Goal: Task Accomplishment & Management: Complete application form

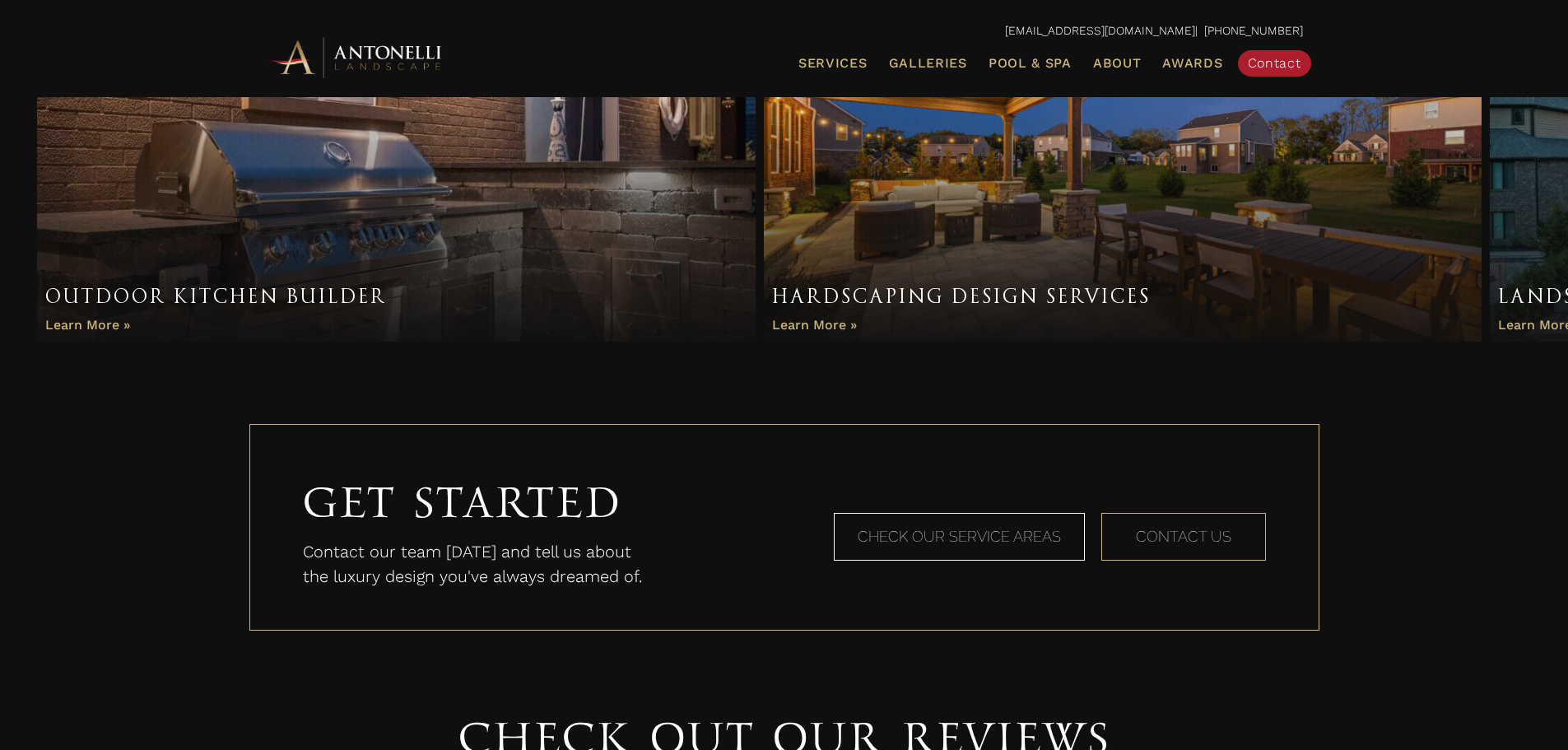
scroll to position [1316, 0]
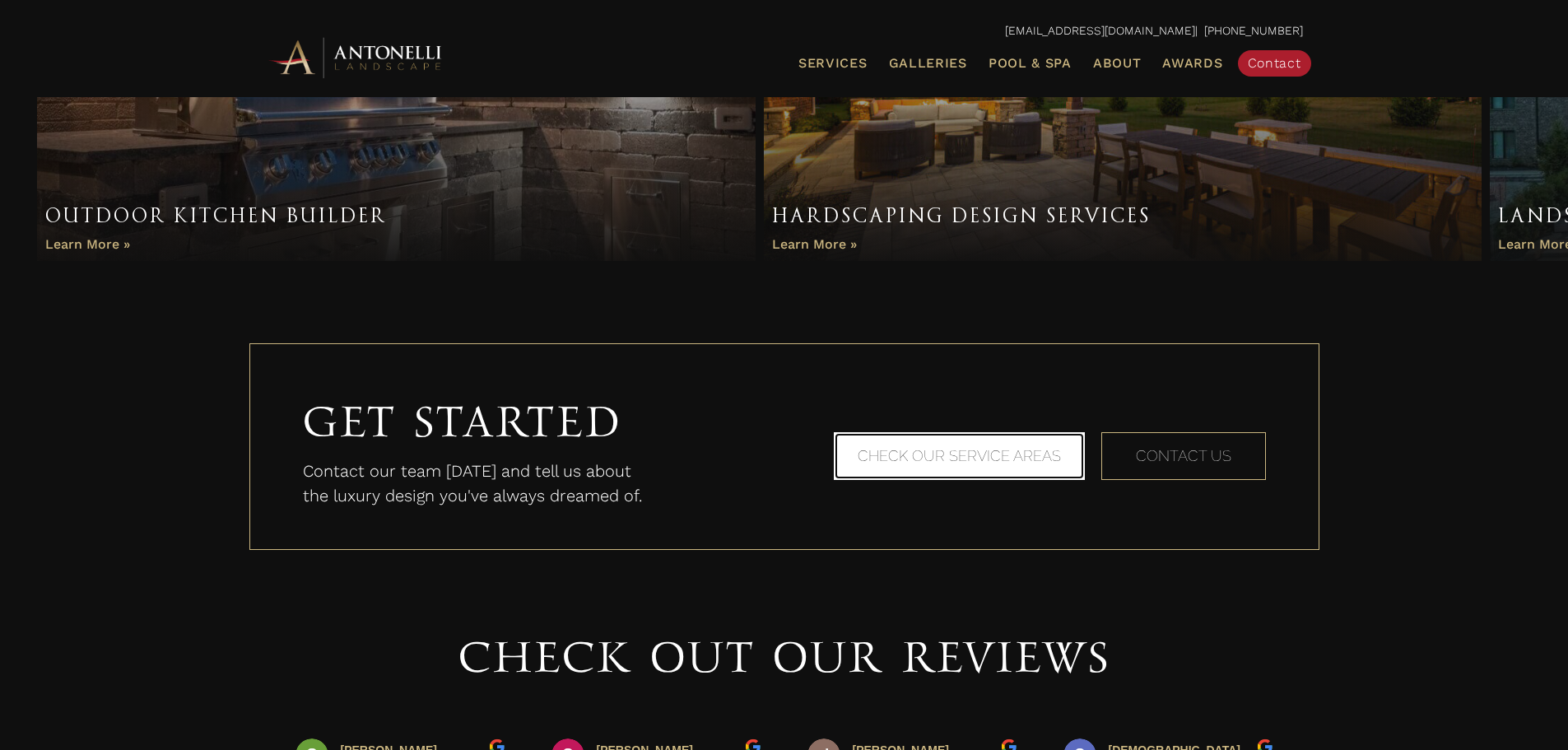
click at [920, 463] on span "Check Our Service Areas" at bounding box center [959, 455] width 203 height 18
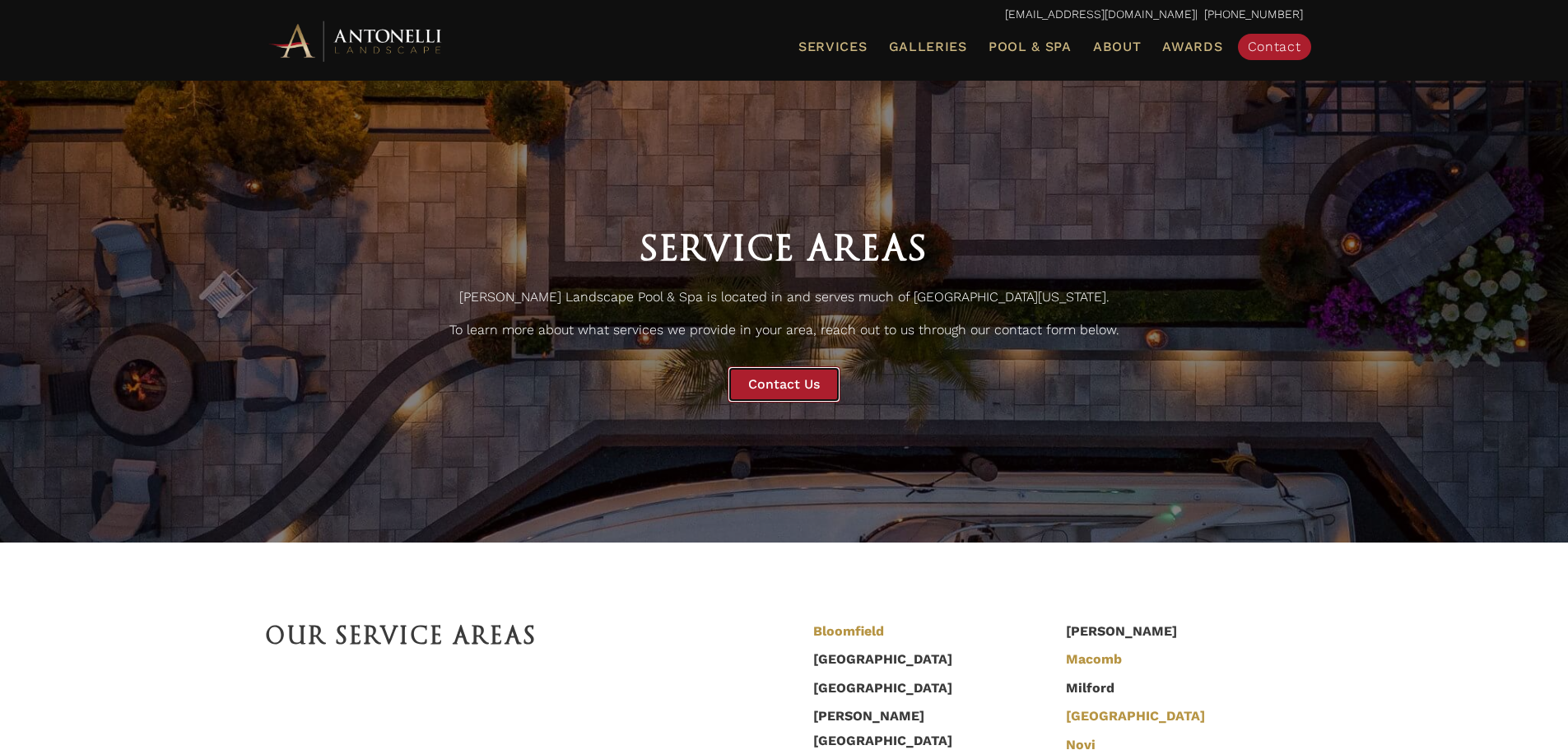
click at [792, 392] on span "Contact Us" at bounding box center [784, 383] width 72 height 16
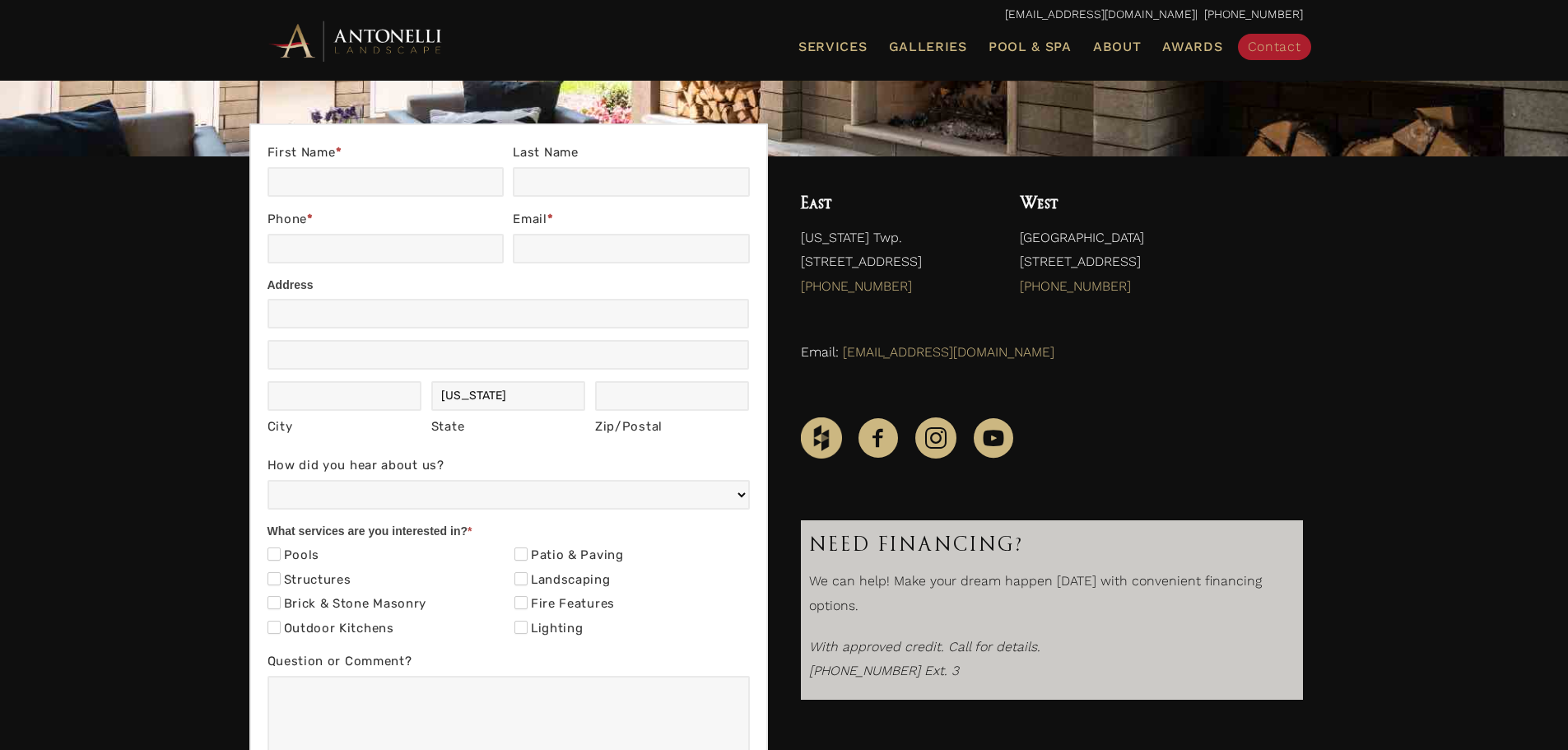
scroll to position [165, 0]
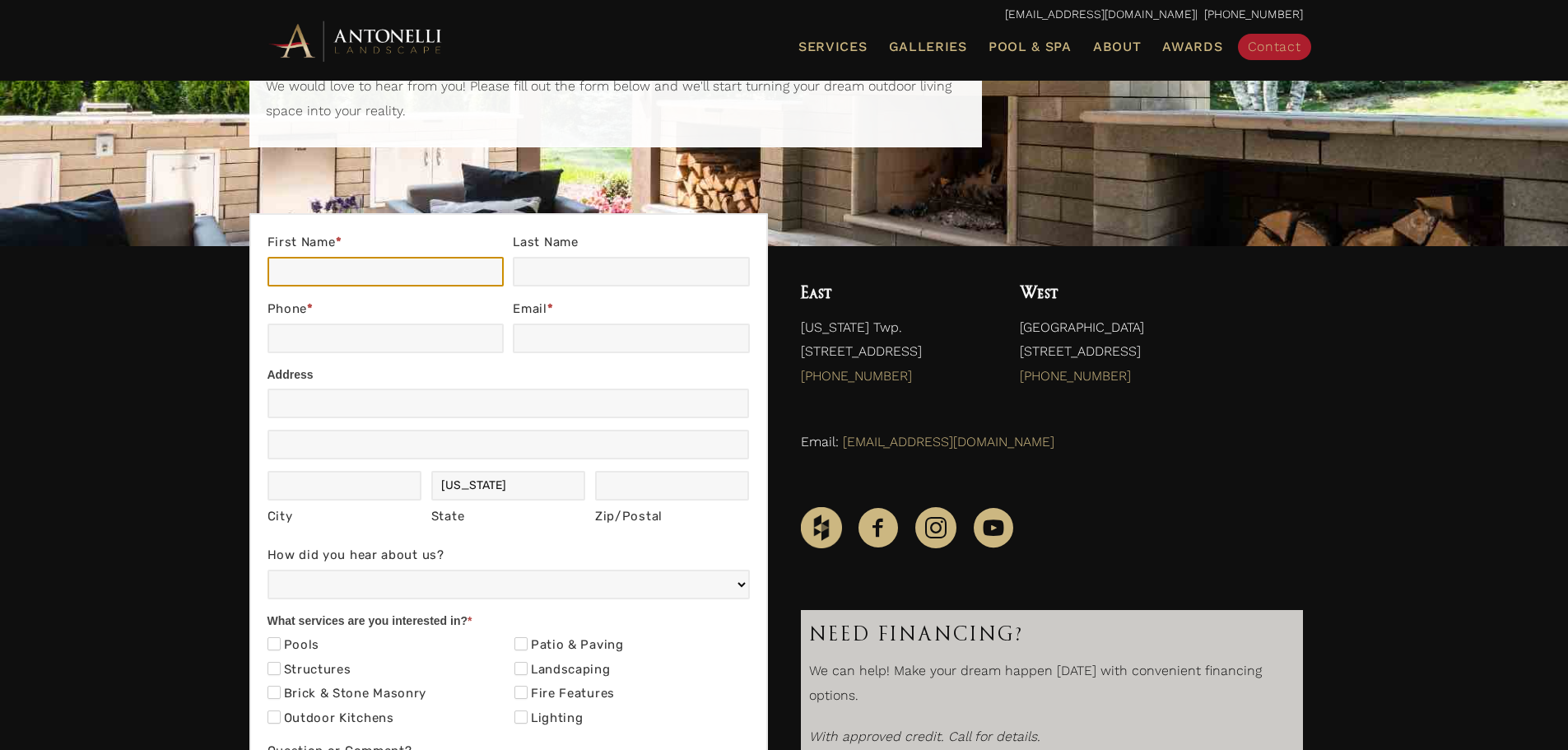
click at [393, 263] on input "First Name *" at bounding box center [385, 271] width 236 height 29
type input "[PERSON_NAME]"
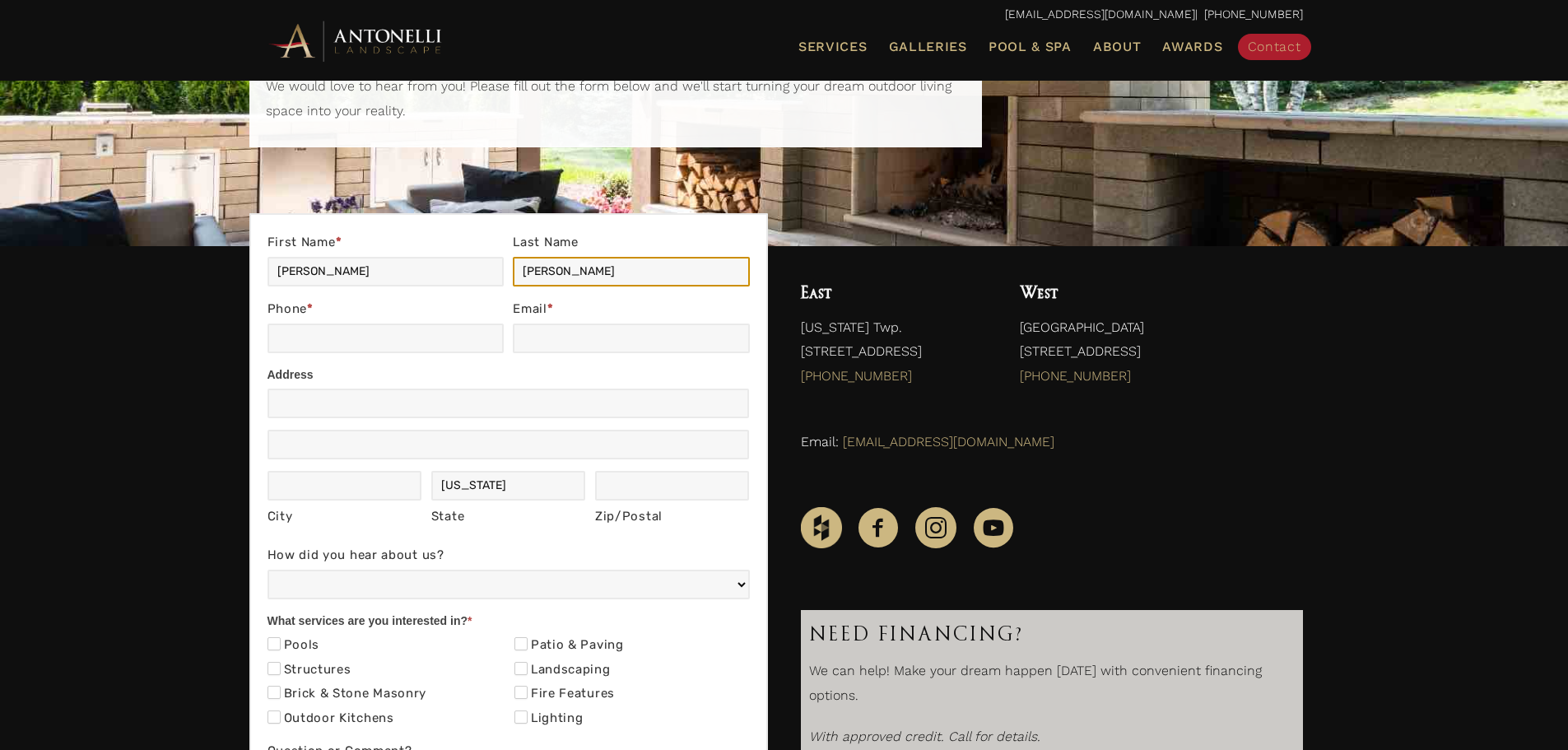
type input "Habuda"
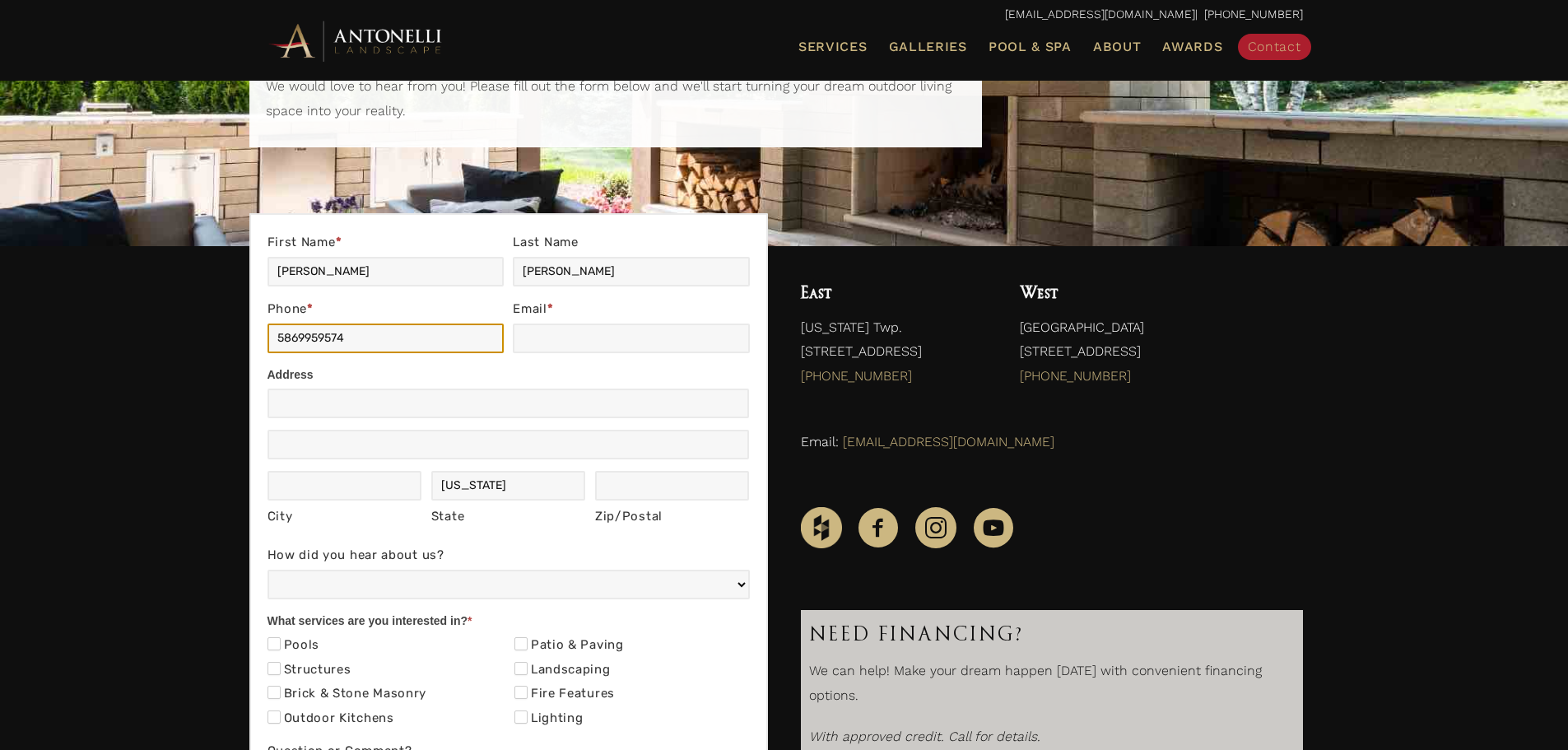
type input "5869959574"
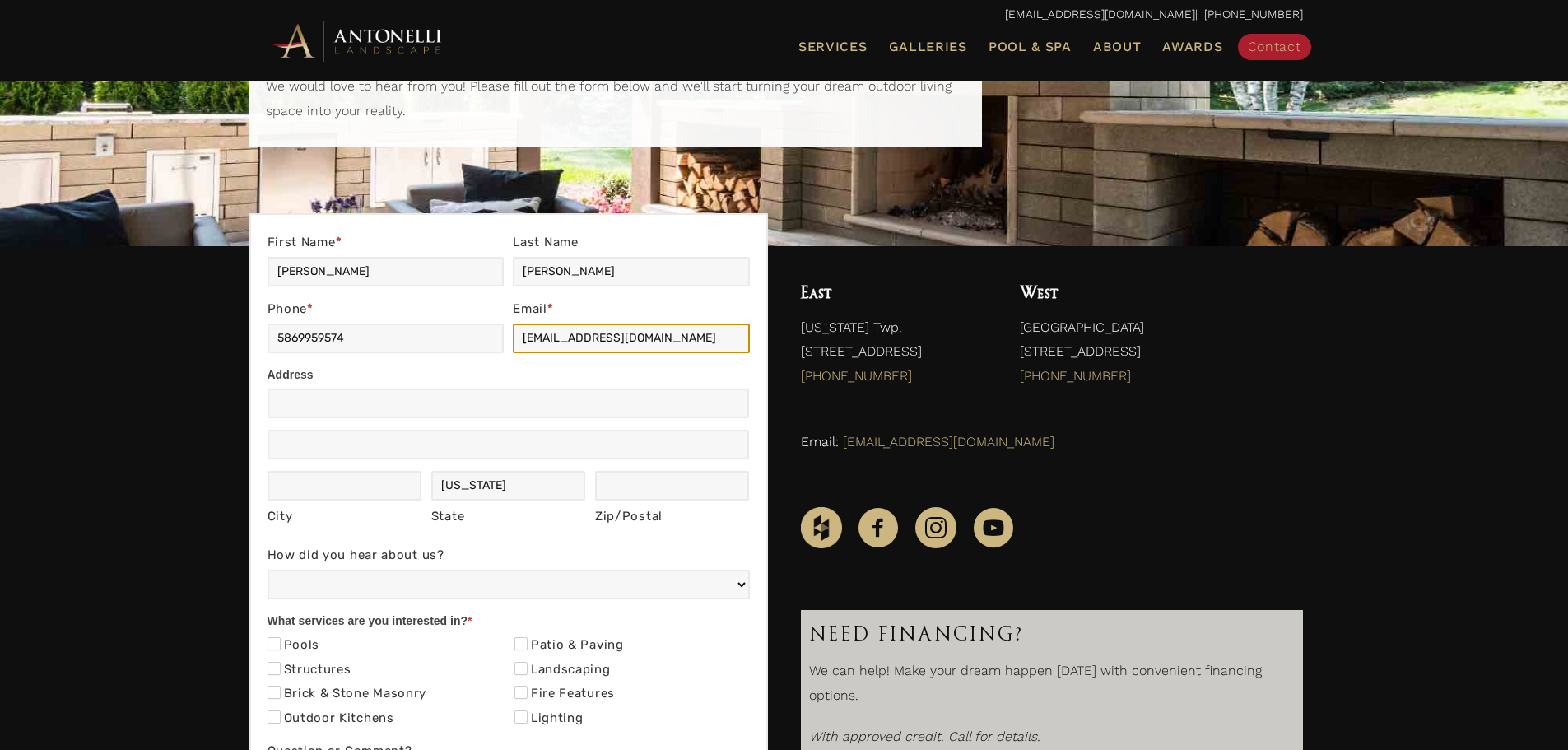
type input "habudah@gmail.com"
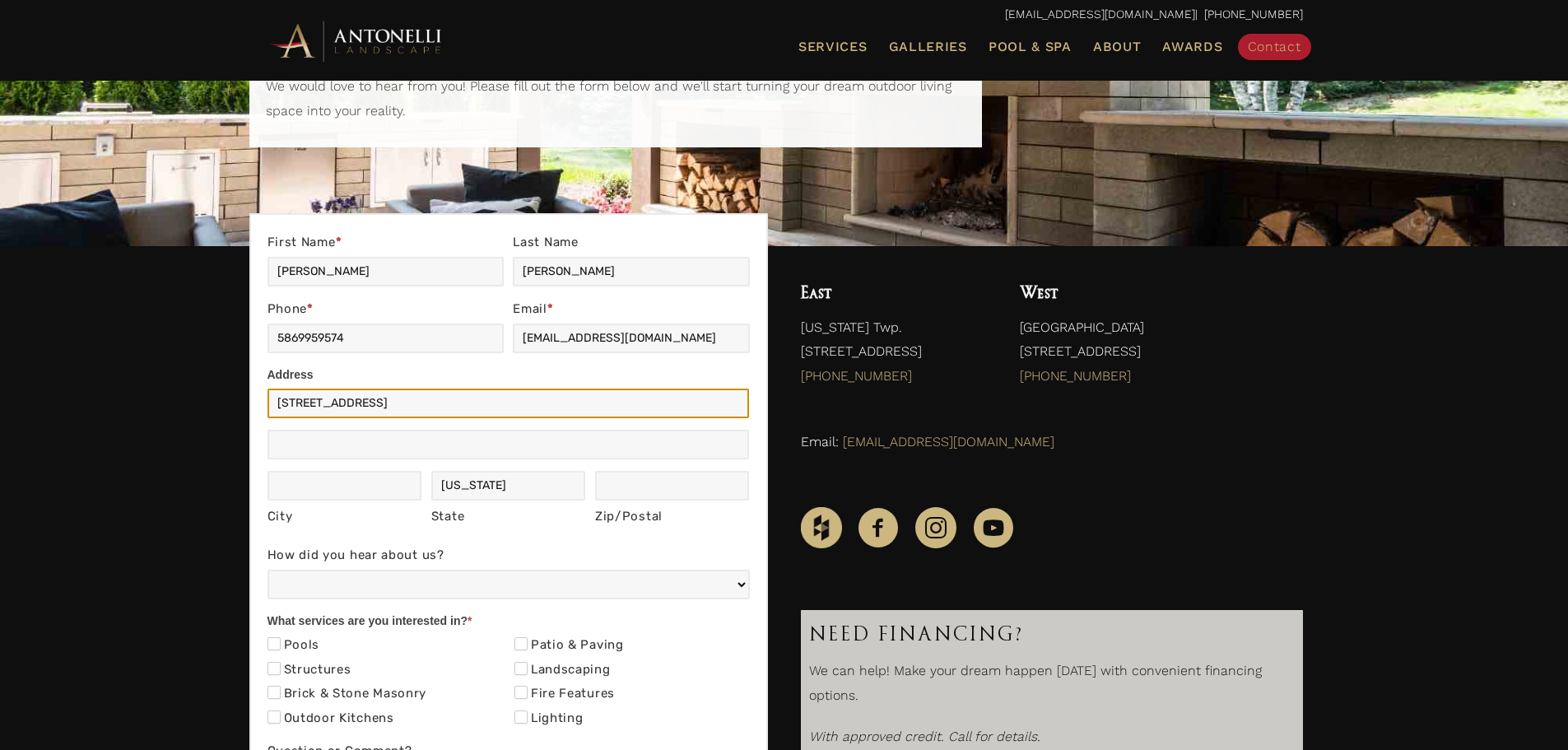
type input "23222 Hickory Creek Drive"
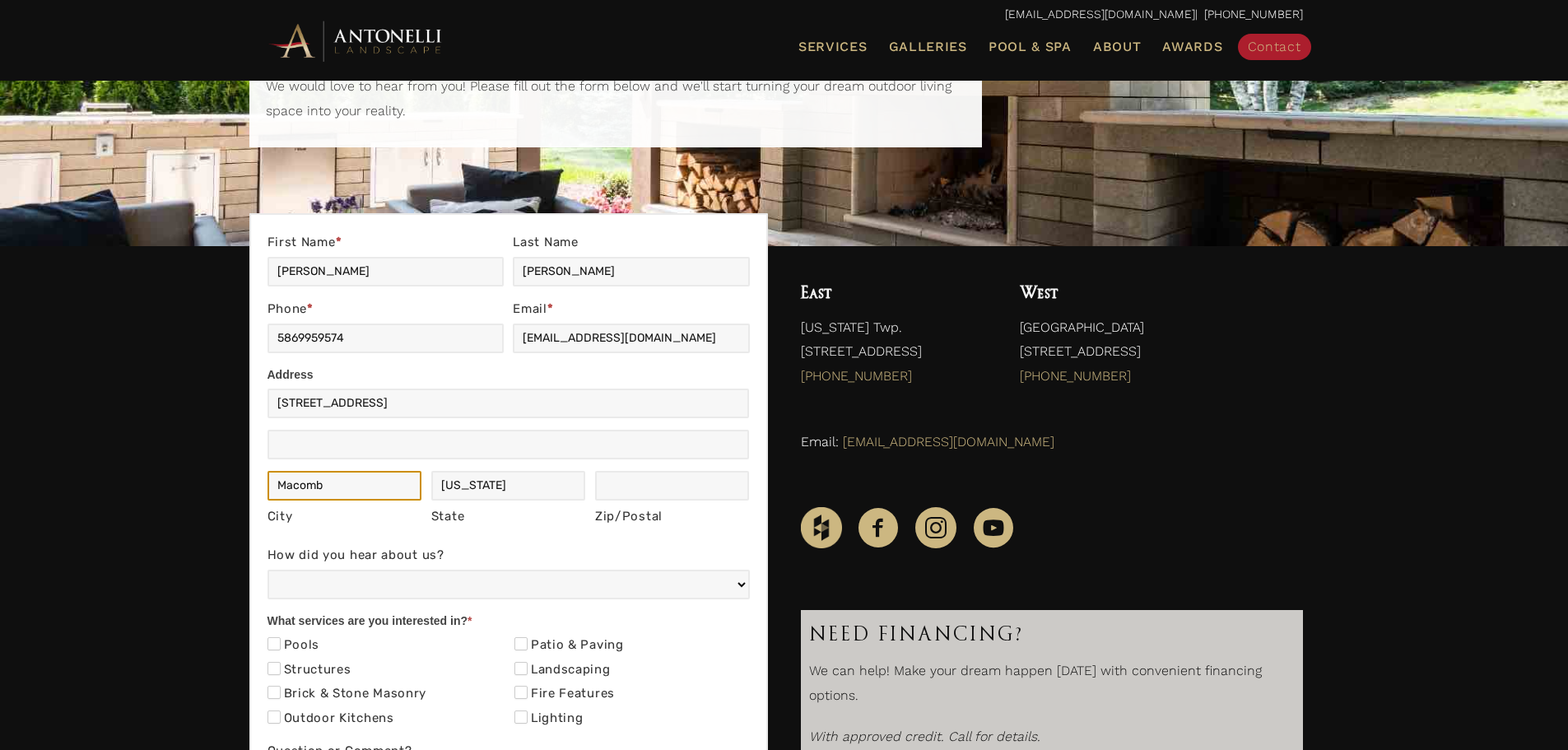
type input "Macomb"
type input "48042"
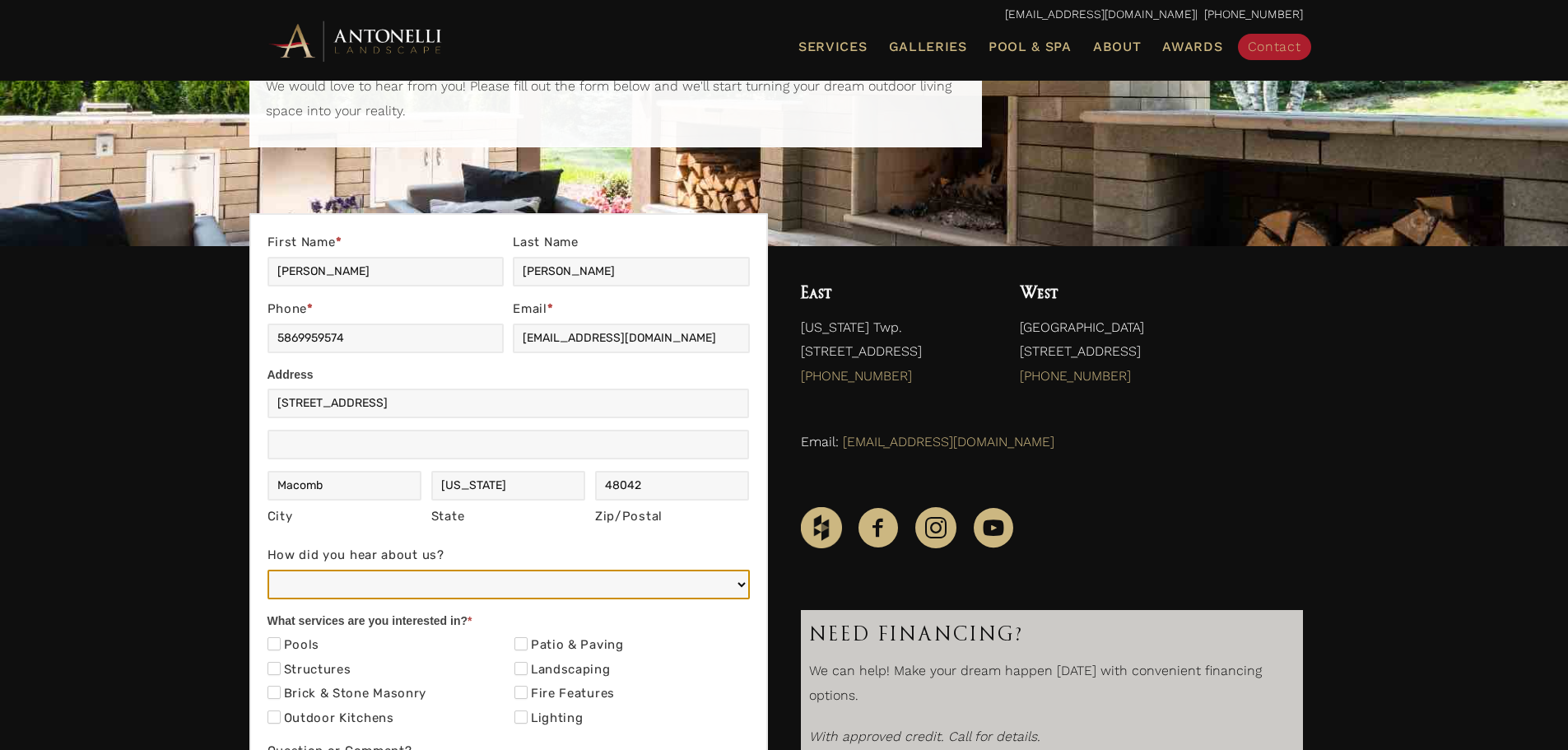
click at [405, 589] on select "Web/Google Search Social Media (e.g. Facebook, Instagram, LinkedIn) Referral (F…" at bounding box center [508, 584] width 482 height 29
select select "Referral (Friend, Colleague, or Client)"
click at [267, 570] on select "Web/Google Search Social Media (e.g. Facebook, Instagram, LinkedIn) Referral (F…" at bounding box center [508, 584] width 482 height 29
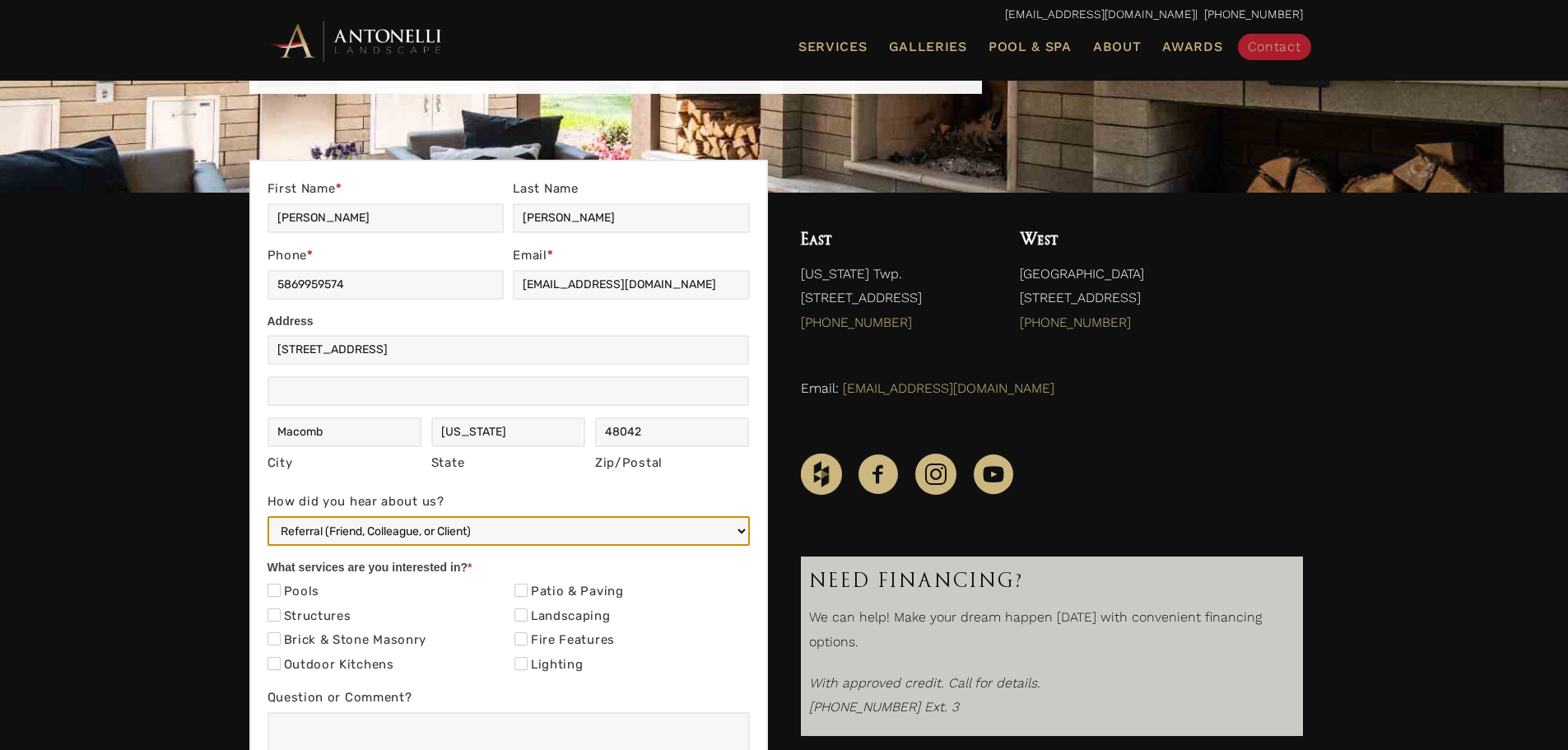
scroll to position [247, 0]
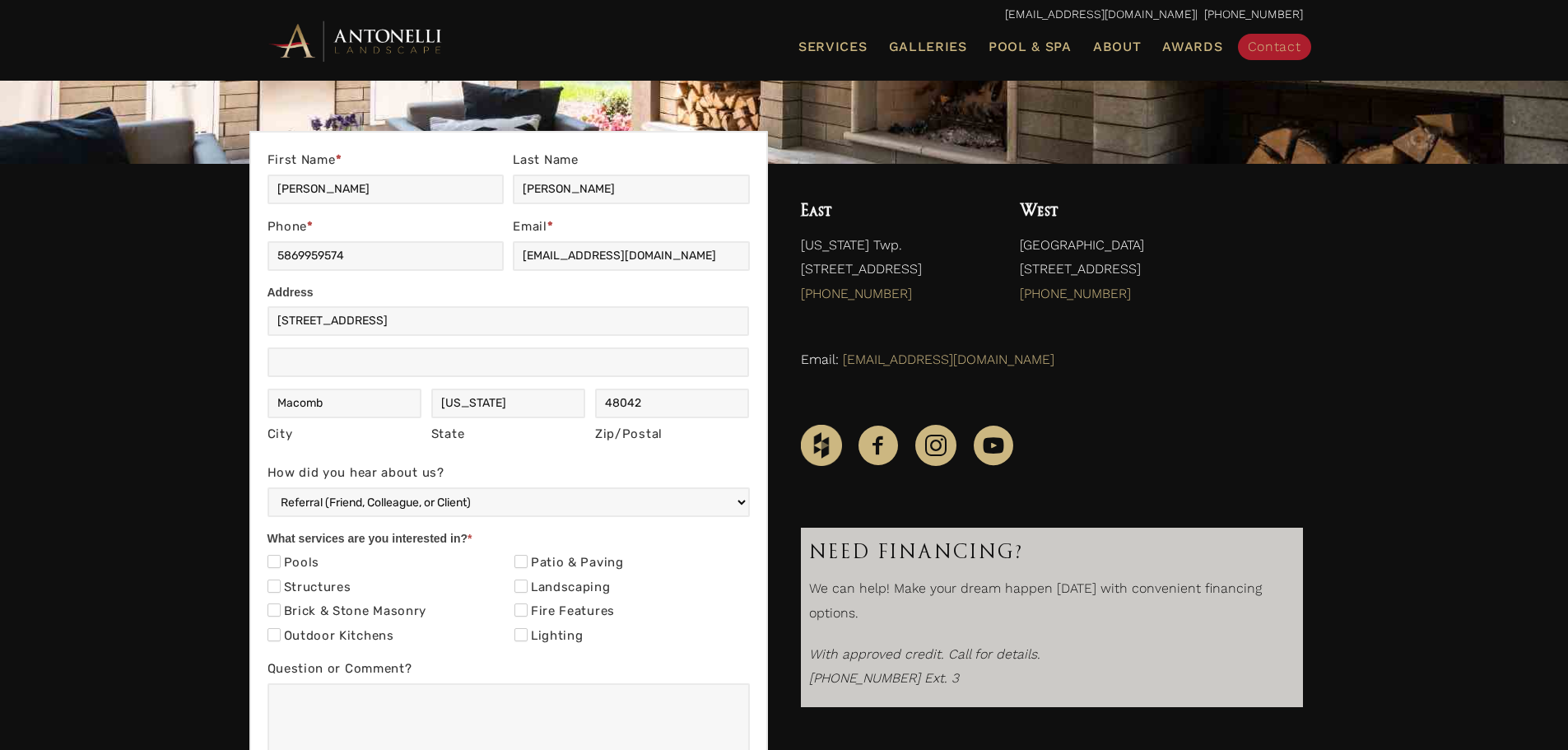
click at [277, 577] on div "Structures" at bounding box center [385, 590] width 236 height 25
click at [271, 584] on input "Structures" at bounding box center [274, 586] width 13 height 13
checkbox input "true"
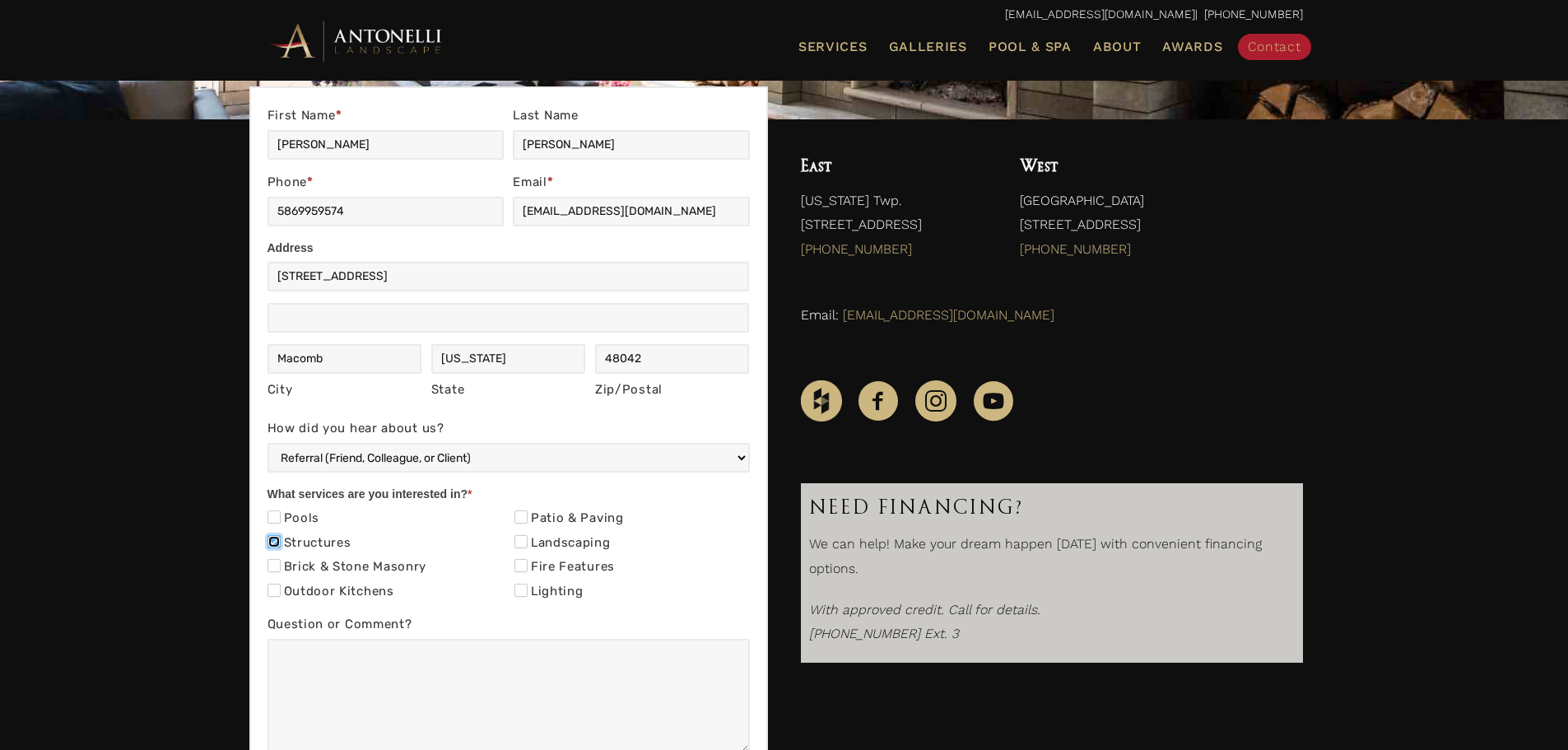
scroll to position [329, 0]
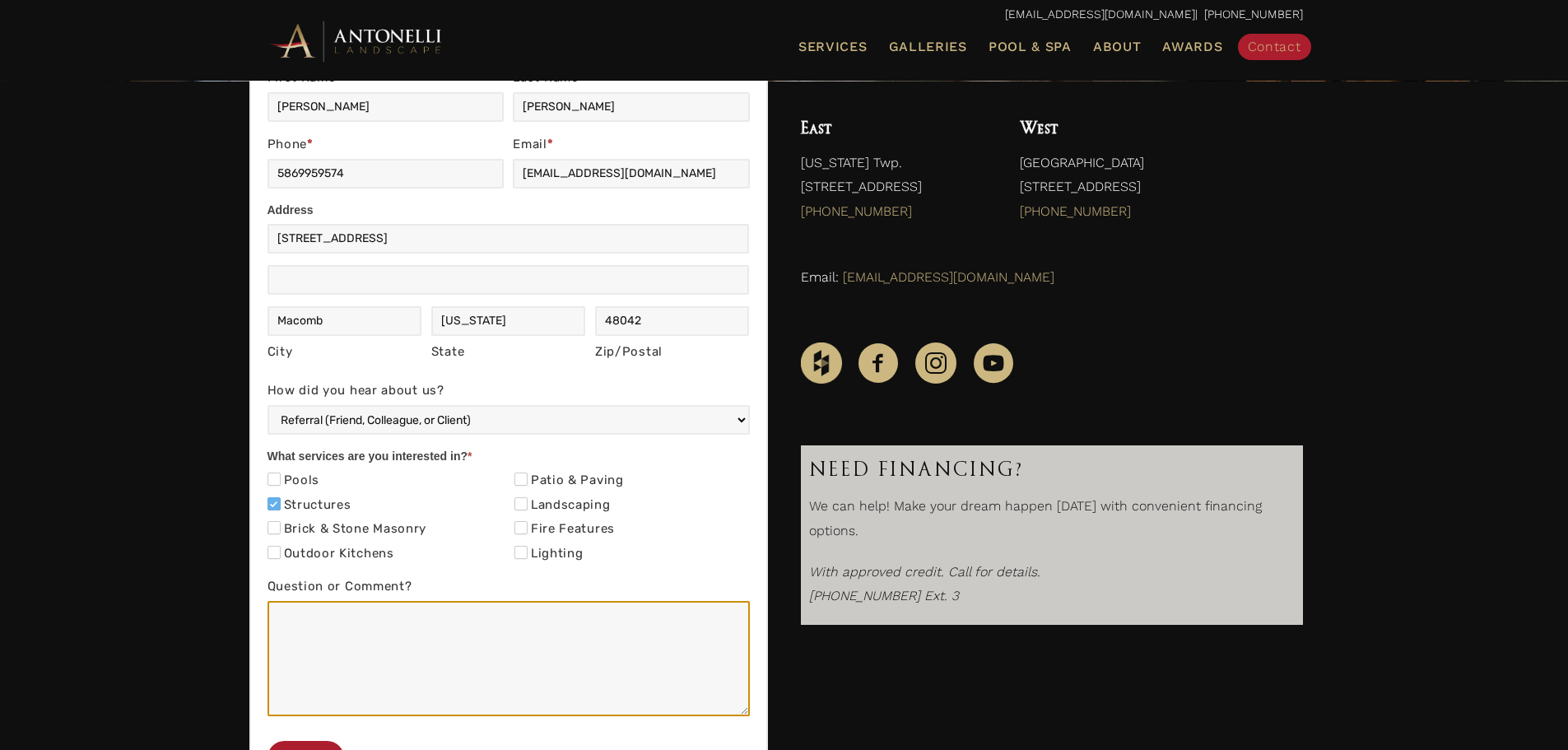
click at [416, 622] on textarea "Question or Comment?" at bounding box center [508, 658] width 482 height 115
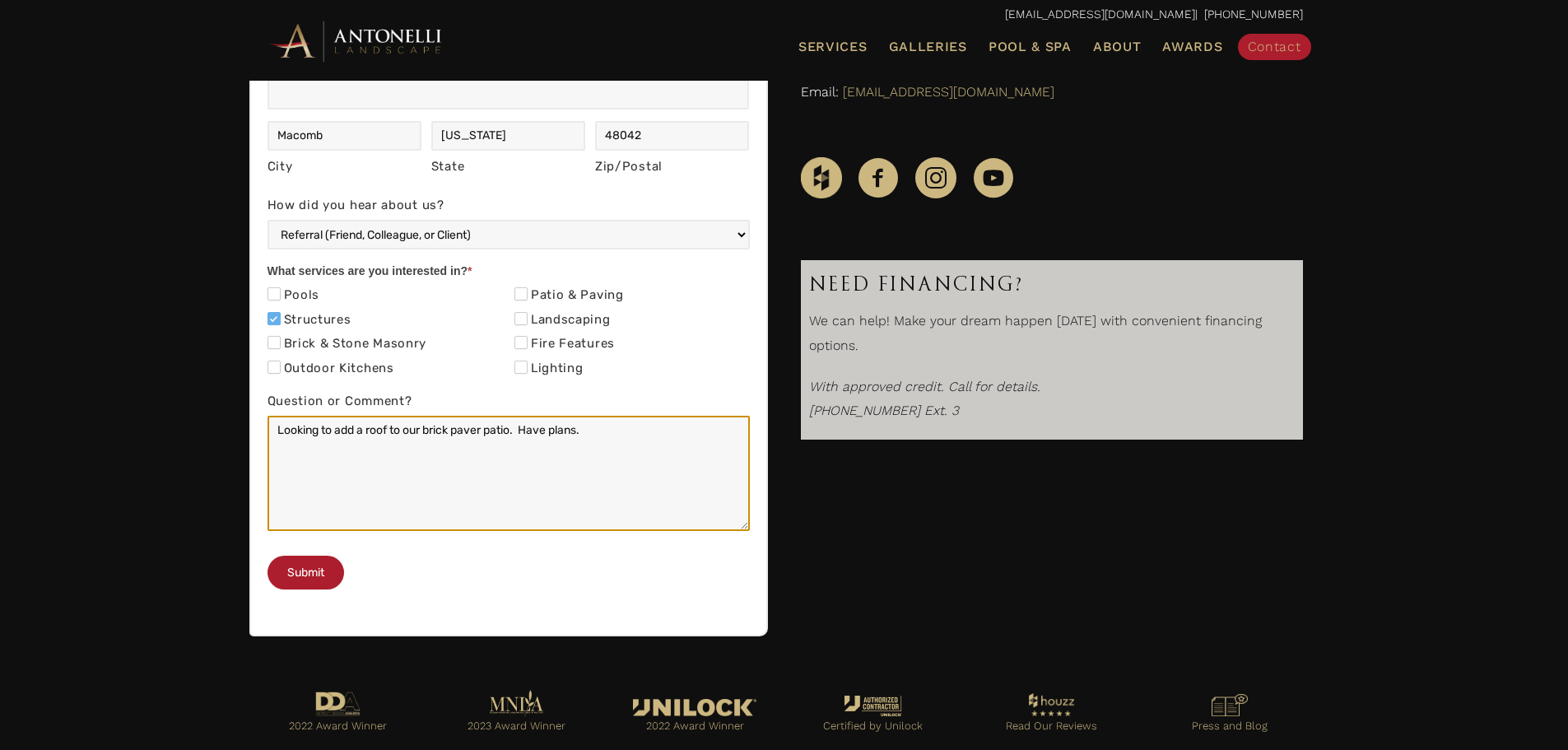
scroll to position [378, 0]
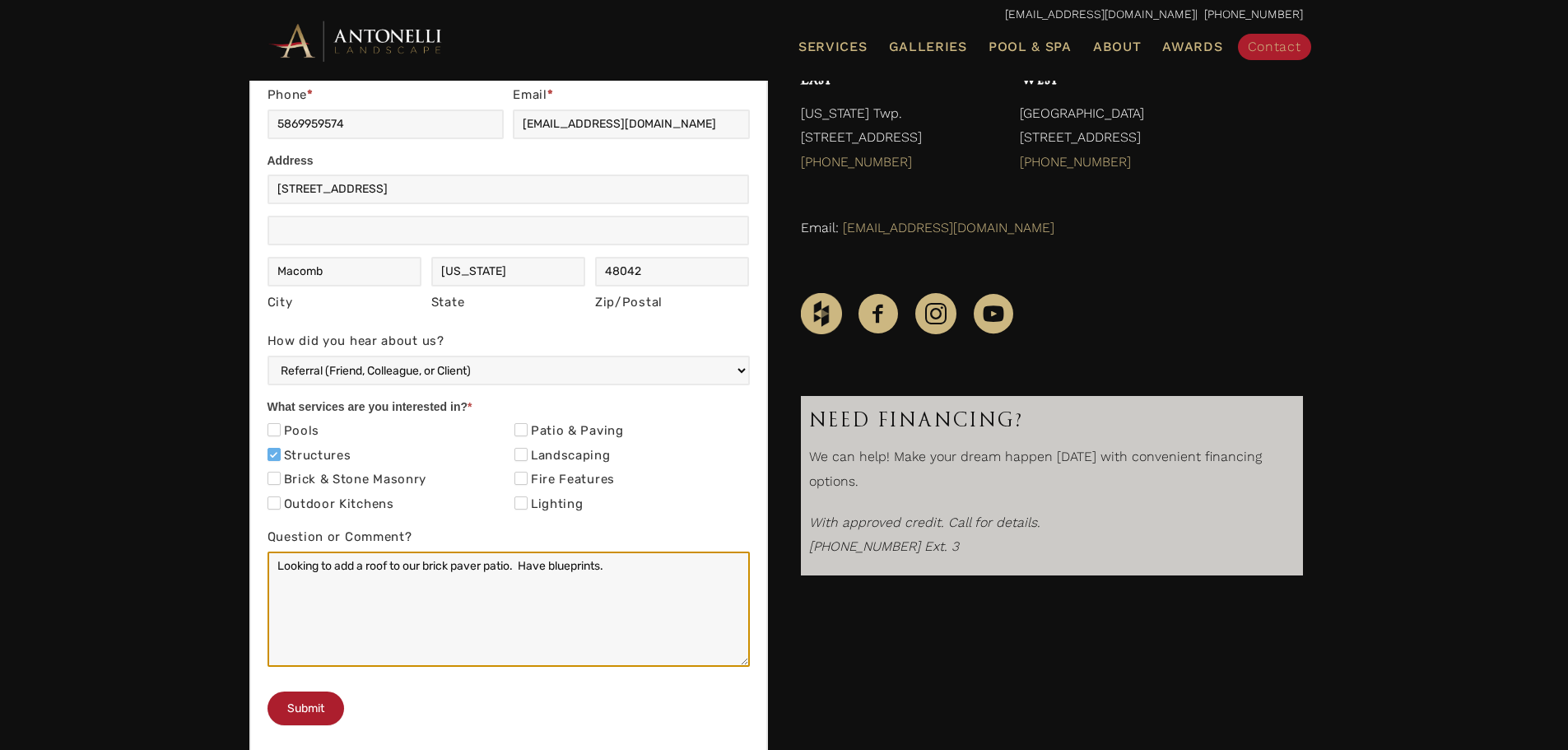
drag, startPoint x: 389, startPoint y: 568, endPoint x: 583, endPoint y: 540, distance: 196.0
click at [391, 567] on textarea "Looking to add a roof to our brick paver patio. Have blueprints." at bounding box center [508, 609] width 482 height 115
click at [514, 565] on textarea "Looking to add a roof to our brick paver patio. Have blueprints." at bounding box center [508, 609] width 482 height 115
type textarea "Looking to add a roof to our brick paver patio. Have blueprints."
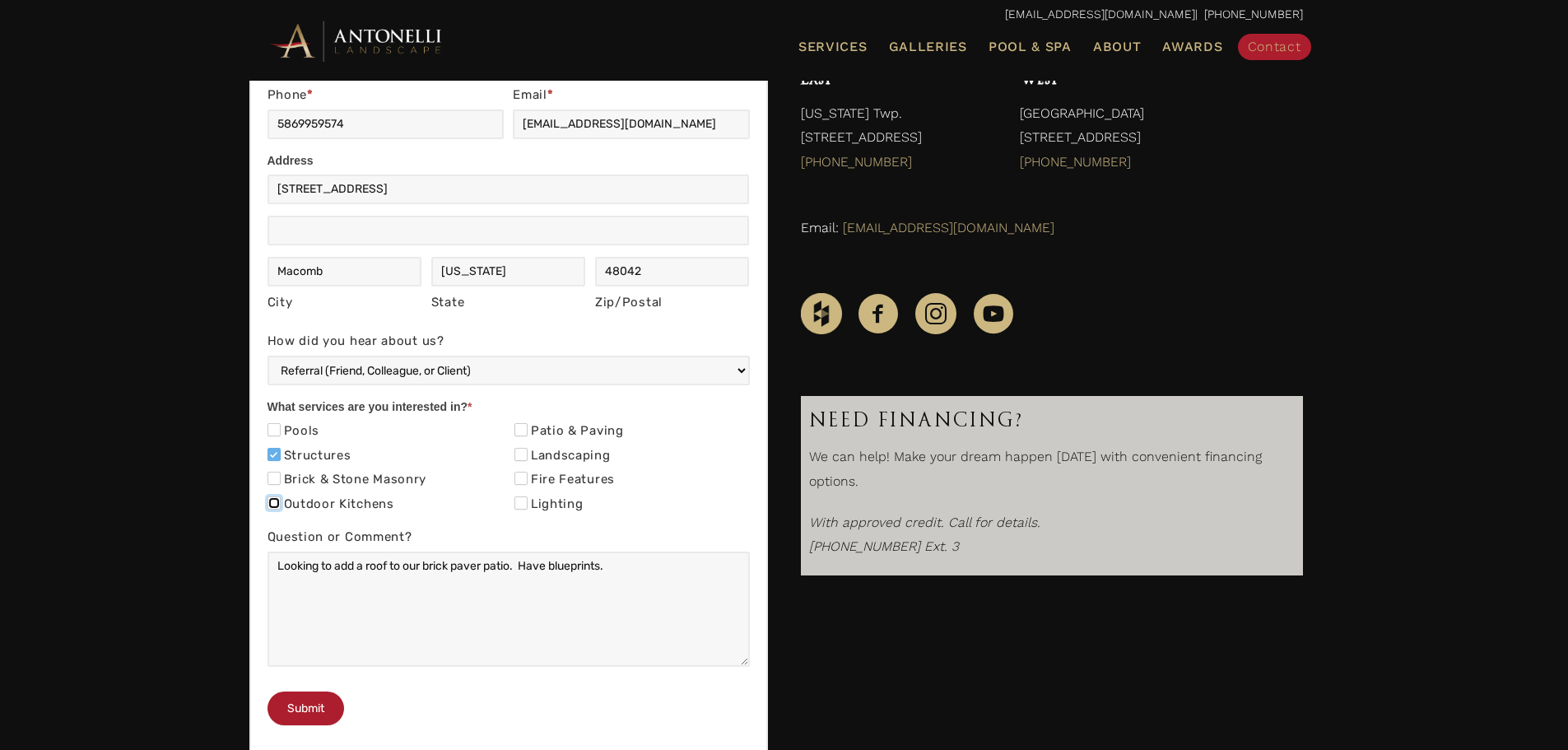
click at [275, 504] on input "Outdoor Kitchens" at bounding box center [274, 503] width 13 height 13
click at [270, 504] on input "Outdoor Kitchens" at bounding box center [274, 503] width 13 height 13
checkbox input "false"
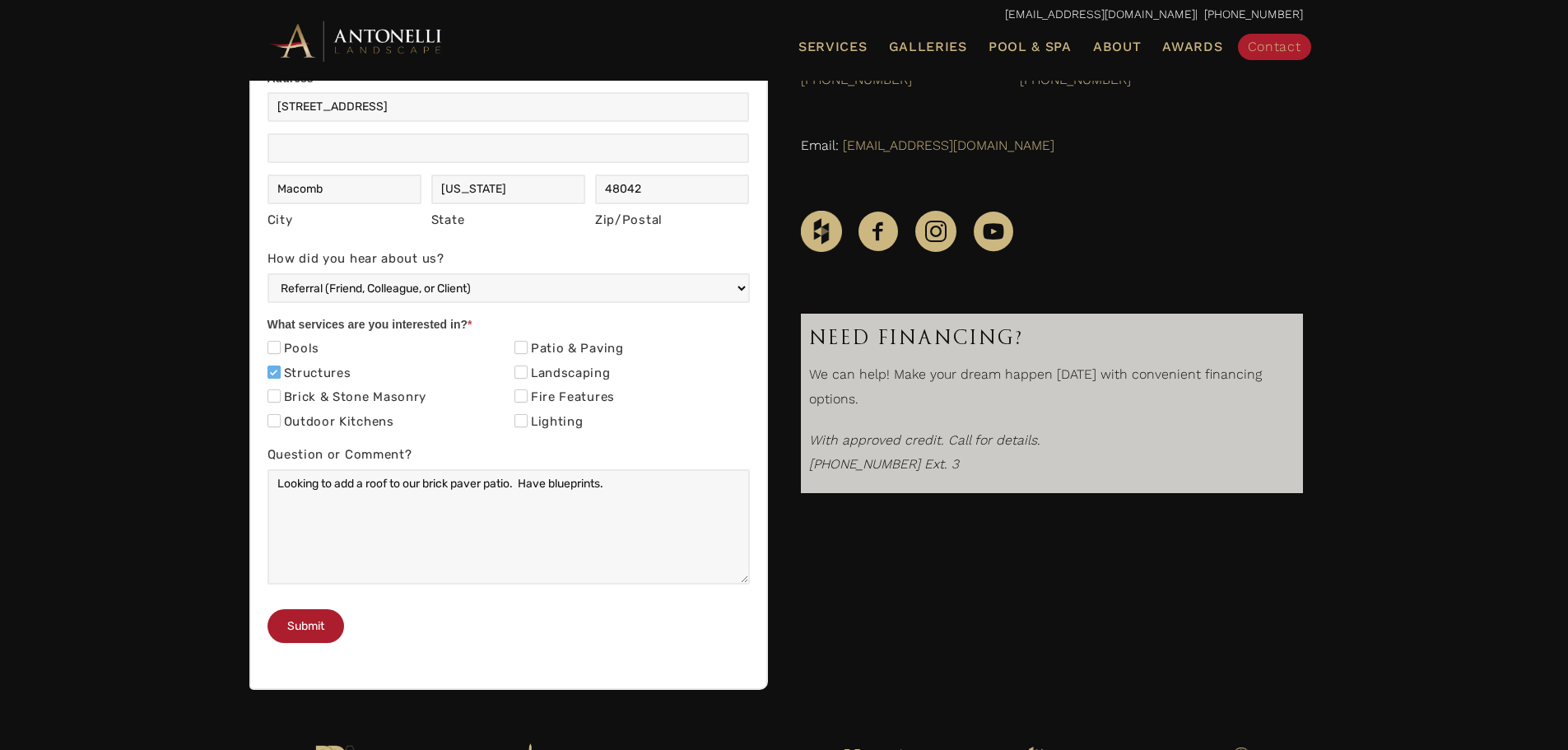
click at [527, 345] on label "Patio & Paving" at bounding box center [569, 349] width 109 height 17
click at [523, 347] on input "Patio & Paving" at bounding box center [521, 347] width 13 height 13
checkbox input "true"
click at [312, 642] on button "Submit" at bounding box center [306, 626] width 77 height 33
